Goal: Information Seeking & Learning: Learn about a topic

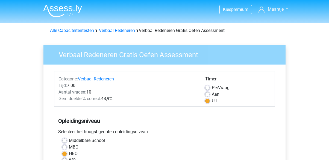
scroll to position [115, 0]
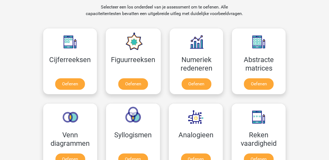
scroll to position [228, 0]
